Goal: Find specific page/section

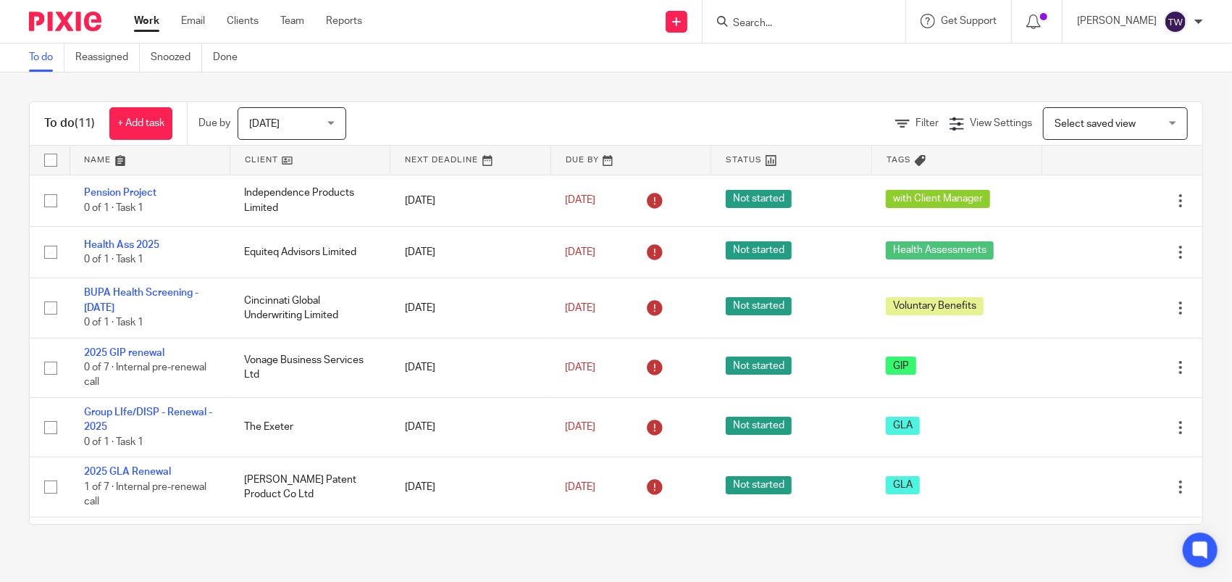
drag, startPoint x: 0, startPoint y: 0, endPoint x: 829, endPoint y: 25, distance: 829.7
click at [829, 25] on input "Search" at bounding box center [797, 23] width 130 height 13
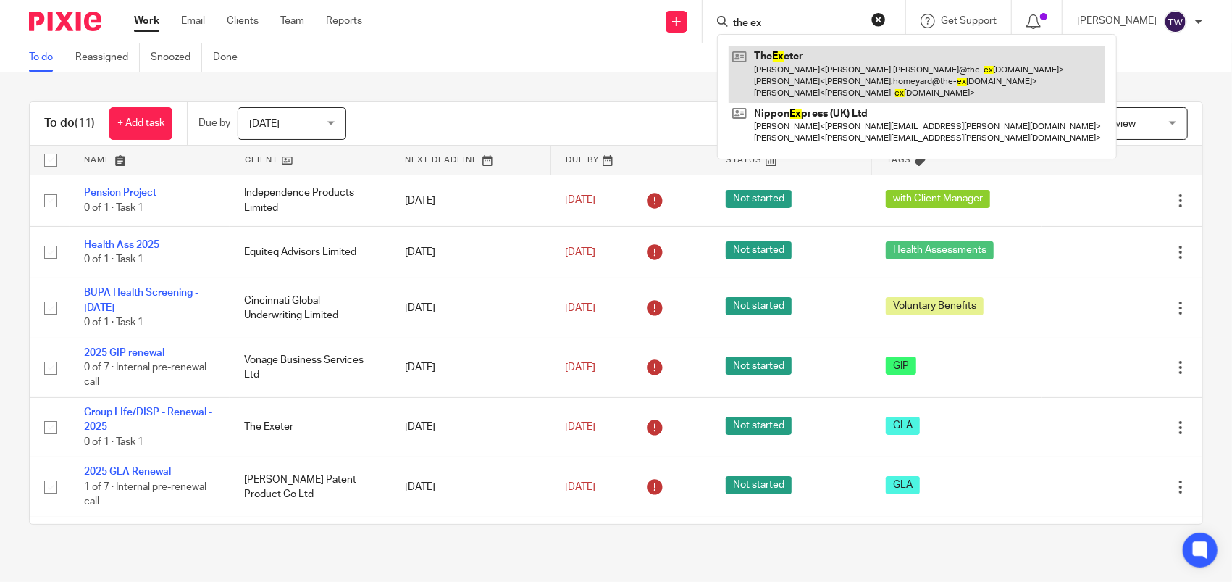
type input "the ex"
click at [865, 79] on link at bounding box center [917, 74] width 377 height 57
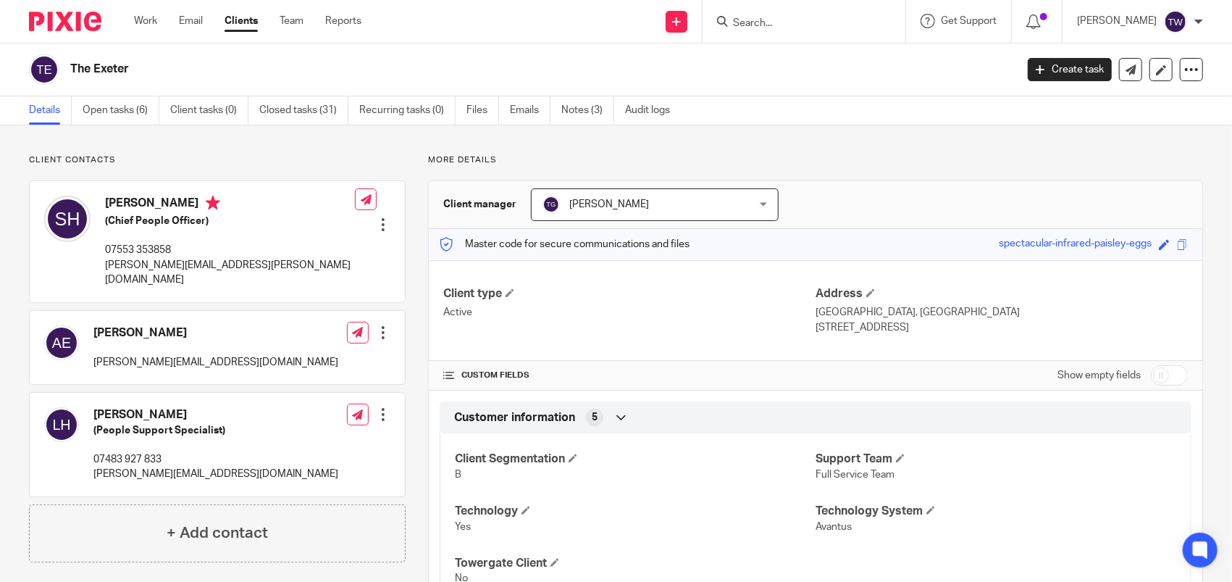
drag, startPoint x: 979, startPoint y: 240, endPoint x: 1135, endPoint y: 240, distance: 156.4
click at [1135, 240] on div "Master code for secure communications and files spectacular-infrared-paisley-eg…" at bounding box center [816, 244] width 774 height 31
drag, startPoint x: 1135, startPoint y: 240, endPoint x: 1122, endPoint y: 240, distance: 13.0
copy div "spectacular-infrared-paisley-eggs"
